Goal: Information Seeking & Learning: Learn about a topic

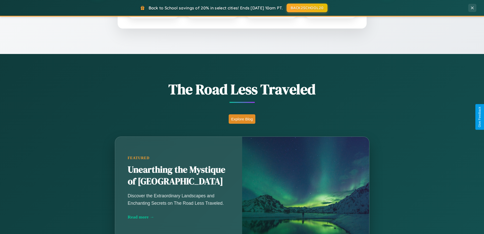
scroll to position [350, 0]
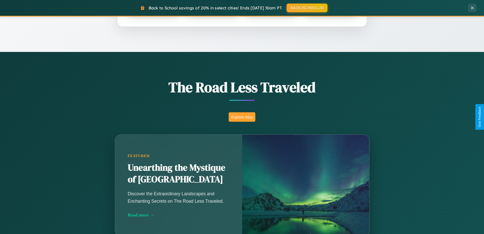
click at [242, 117] on button "Explore Blog" at bounding box center [242, 116] width 27 height 9
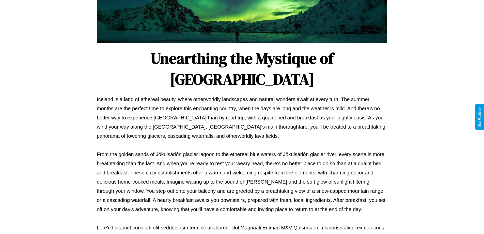
scroll to position [165, 0]
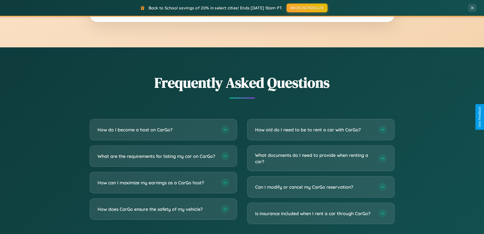
scroll to position [978, 0]
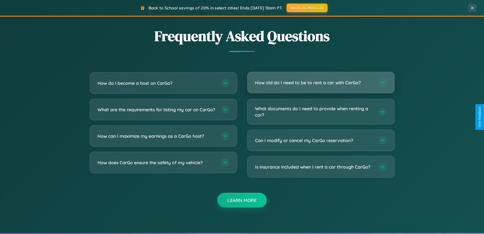
click at [321, 83] on h3 "How old do I need to be to rent a car with CarGo?" at bounding box center [314, 82] width 118 height 6
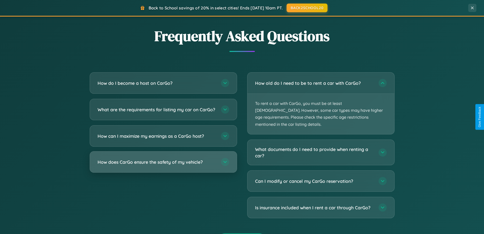
click at [163, 165] on h3 "How does CarGo ensure the safety of my vehicle?" at bounding box center [157, 162] width 118 height 6
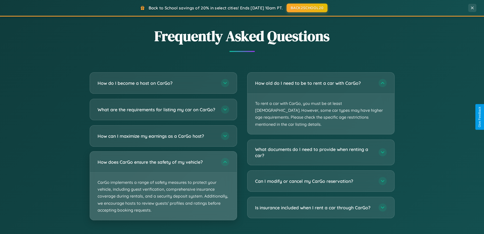
click at [163, 190] on p "CarGo implements a range of safety measures to protect your vehicle, including …" at bounding box center [163, 195] width 147 height 47
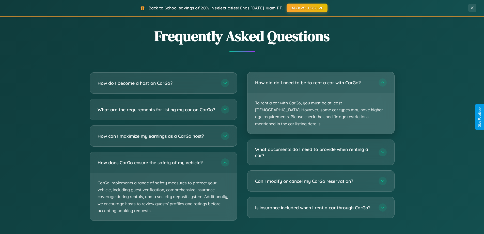
click at [321, 100] on p "To rent a car with CarGo, you must be at least [DEMOGRAPHIC_DATA]. However, som…" at bounding box center [321, 113] width 147 height 40
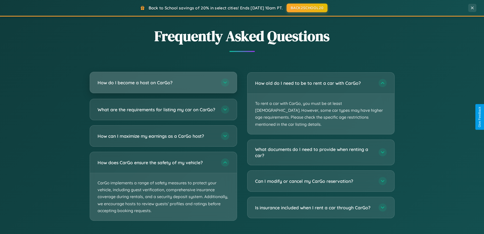
click at [163, 83] on h3 "How do I become a host on CarGo?" at bounding box center [157, 82] width 118 height 6
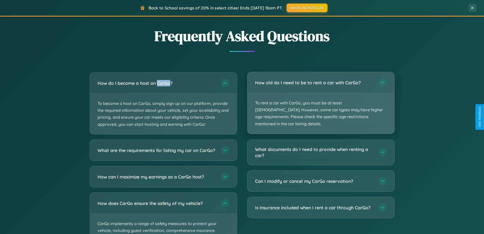
click at [321, 99] on p "To rent a car with CarGo, you must be at least [DEMOGRAPHIC_DATA]. However, som…" at bounding box center [321, 113] width 147 height 40
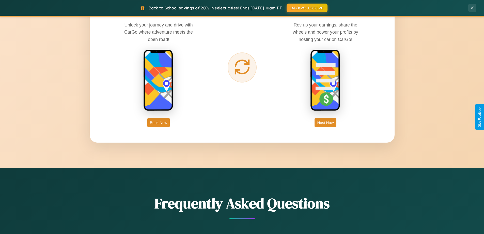
scroll to position [0, 0]
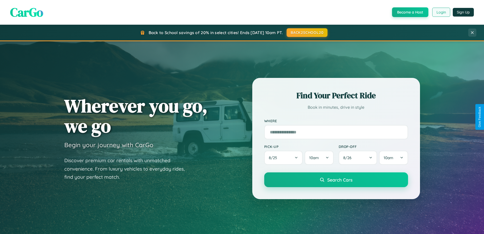
click at [441, 12] on button "Login" at bounding box center [442, 12] width 18 height 9
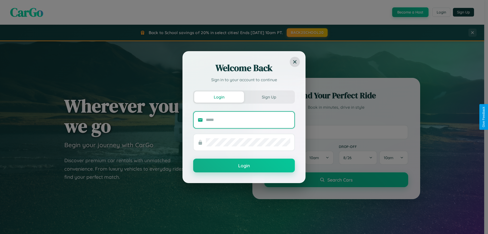
click at [248, 120] on input "text" at bounding box center [248, 120] width 84 height 8
type input "**********"
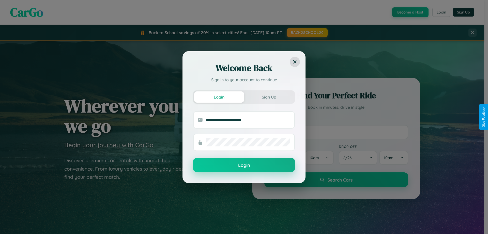
click at [244, 165] on button "Login" at bounding box center [244, 165] width 102 height 14
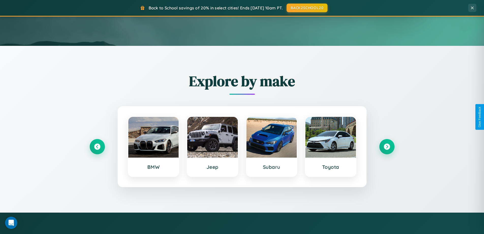
scroll to position [817, 0]
